Goal: Task Accomplishment & Management: Complete application form

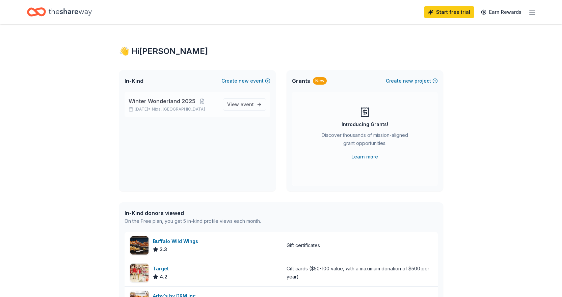
click at [189, 103] on span "Winter Wonderland 2025" at bounding box center [162, 101] width 67 height 8
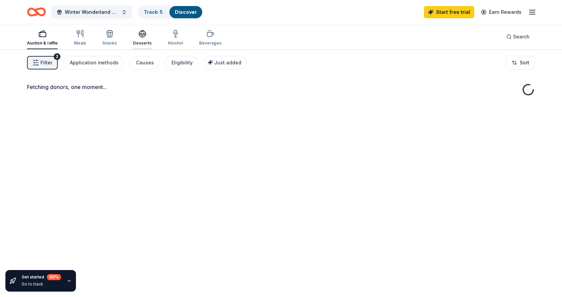
click at [142, 36] on icon "button" at bounding box center [142, 34] width 8 height 8
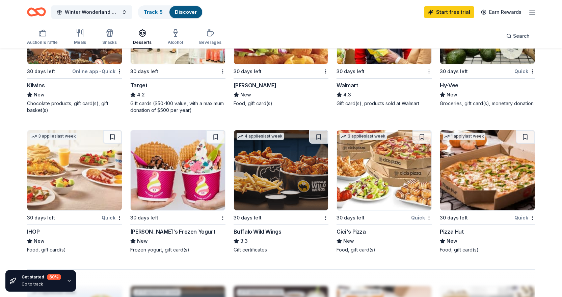
scroll to position [439, 0]
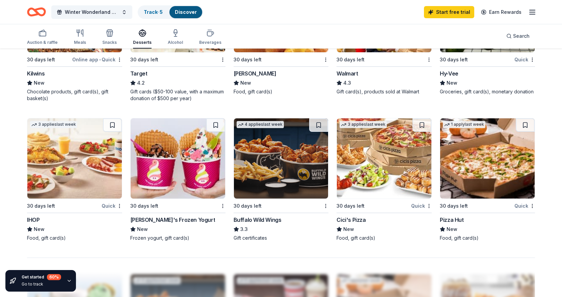
click at [456, 78] on div "Hy-Vee New Groceries, gift card(s), monetary donation" at bounding box center [487, 83] width 95 height 26
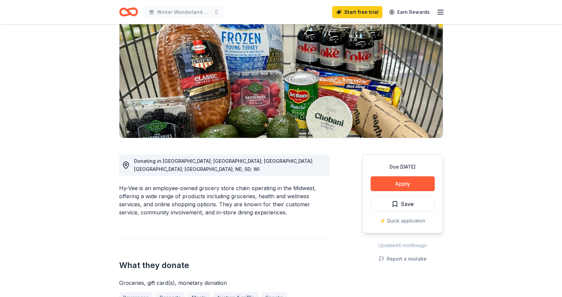
scroll to position [67, 0]
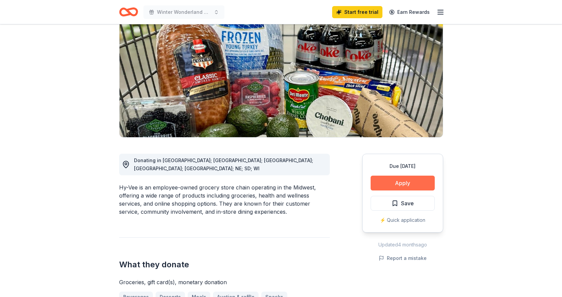
click at [417, 183] on button "Apply" at bounding box center [402, 183] width 64 height 15
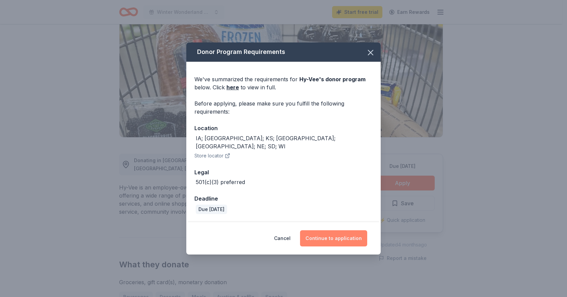
click at [334, 234] on button "Continue to application" at bounding box center [333, 238] width 67 height 16
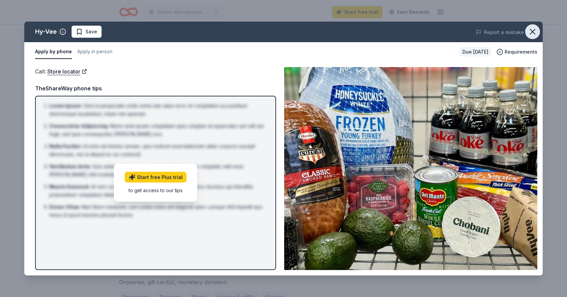
click at [531, 29] on icon "button" at bounding box center [532, 31] width 9 height 9
